Goal: Find specific page/section: Find specific page/section

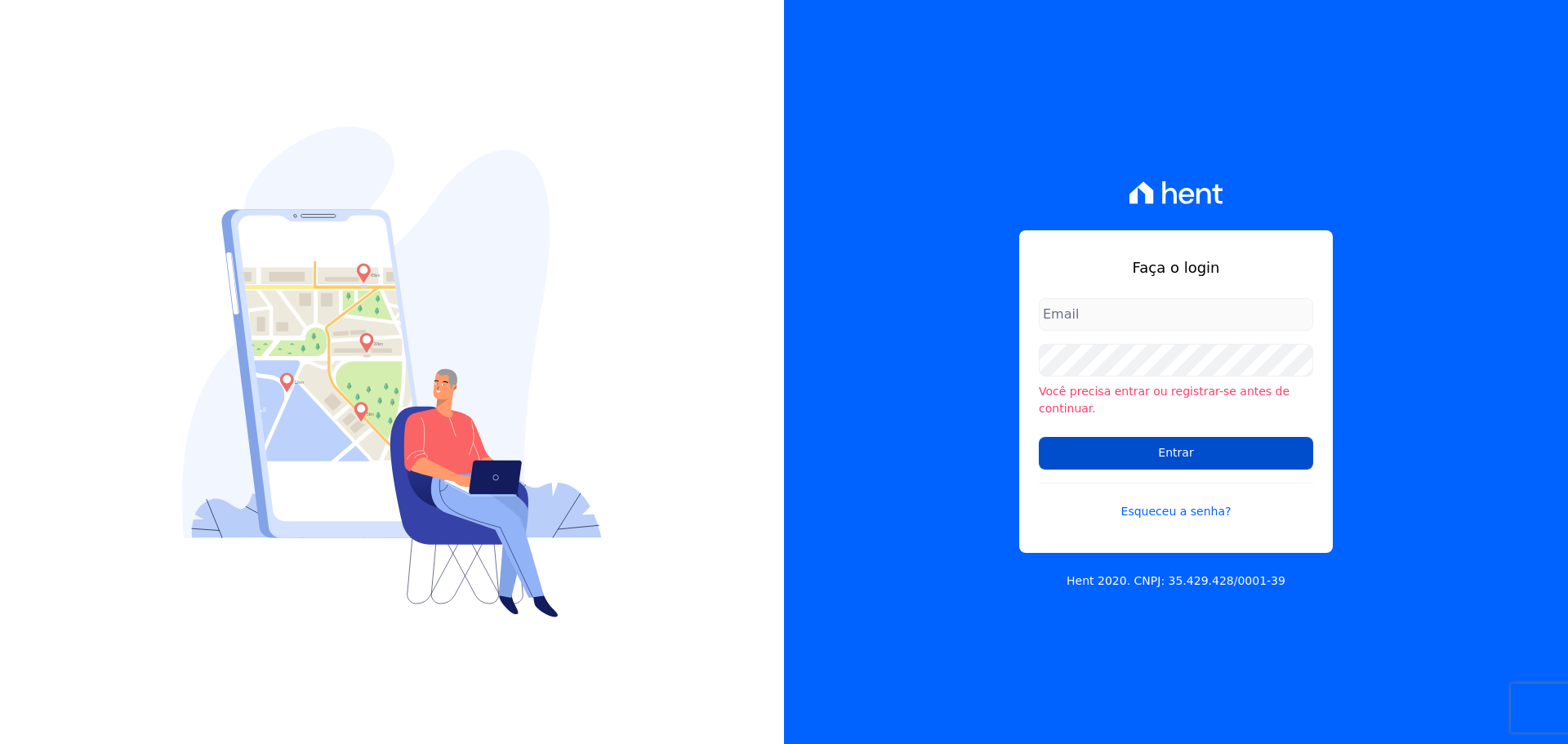
type input "[PERSON_NAME][EMAIL_ADDRESS][PERSON_NAME][DOMAIN_NAME]"
click at [1183, 455] on input "Entrar" at bounding box center [1176, 453] width 275 height 33
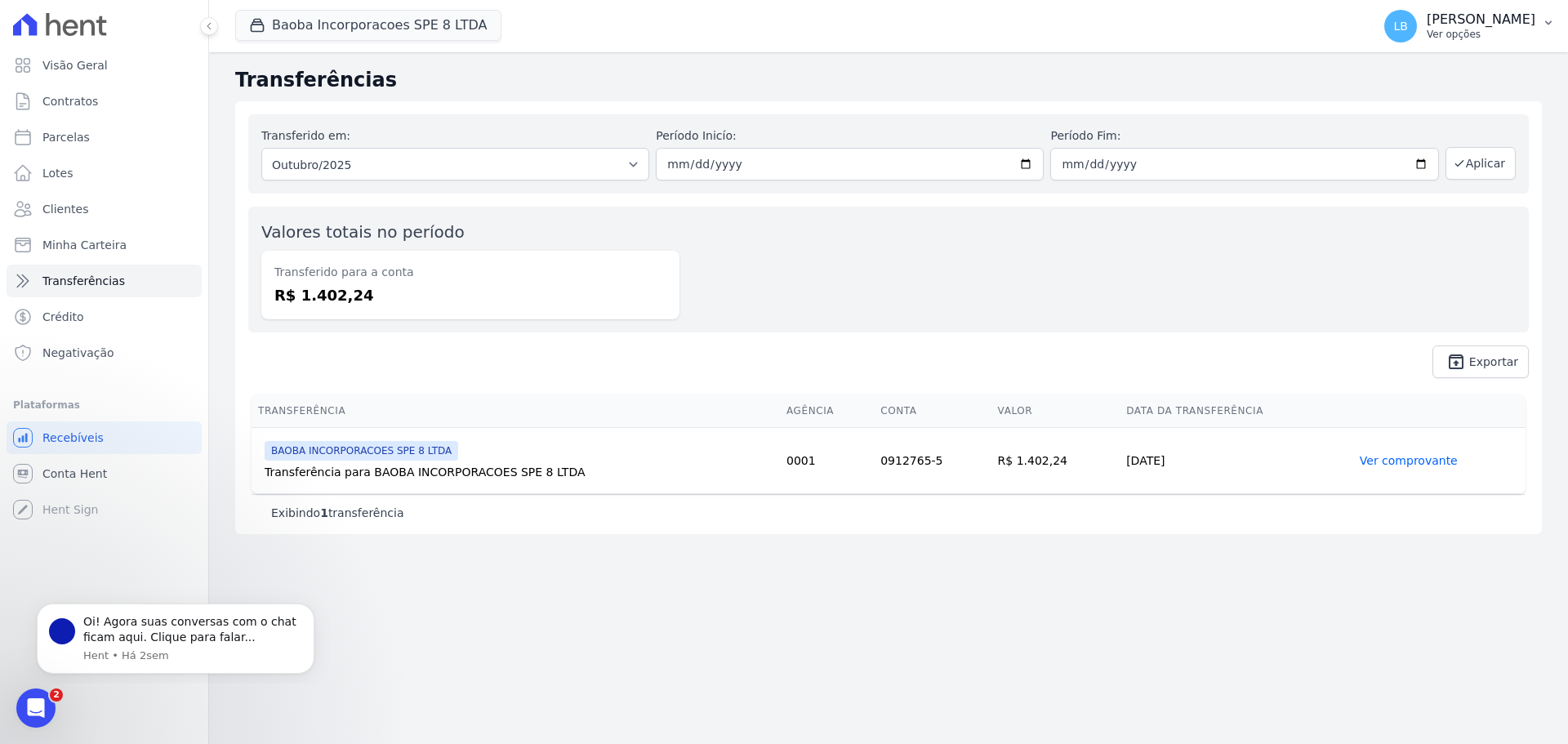
click at [1547, 29] on icon "button" at bounding box center [1547, 22] width 13 height 13
click at [1468, 103] on link "Faturas" at bounding box center [1463, 108] width 209 height 30
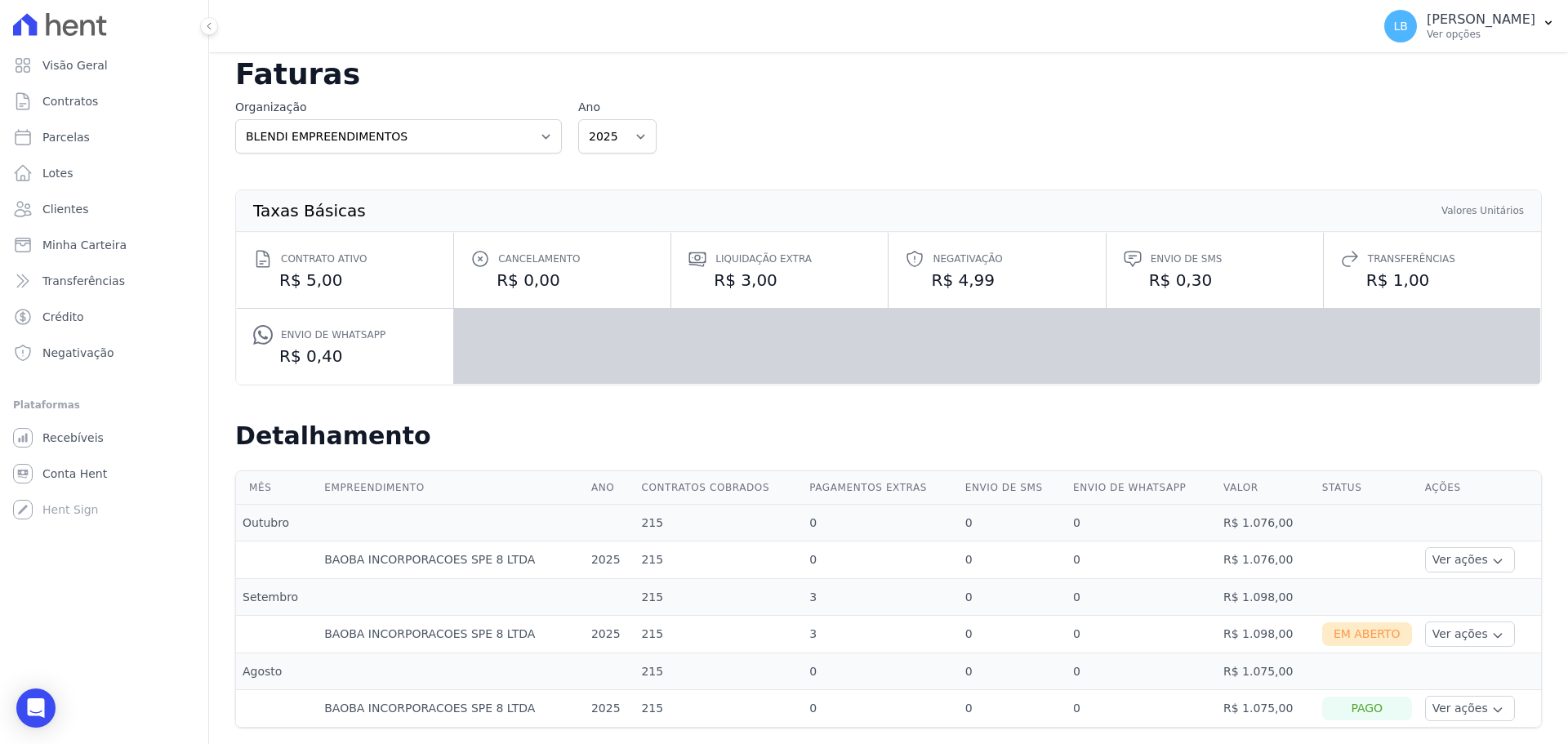
scroll to position [49, 0]
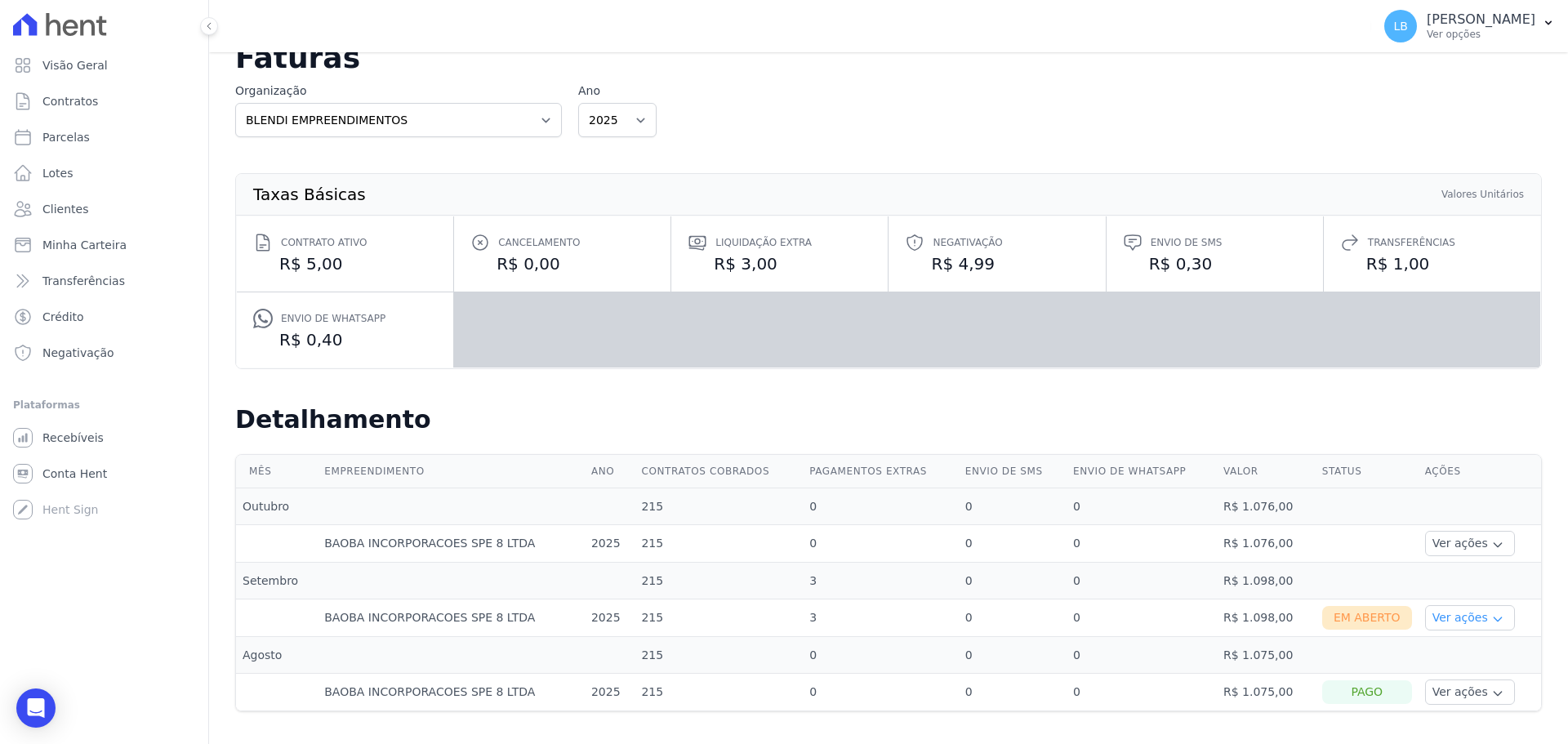
click at [1491, 622] on icon "button" at bounding box center [1497, 619] width 13 height 13
click at [1484, 683] on link "Nota fiscal eletrônica" at bounding box center [1491, 682] width 120 height 17
